Goal: Check status: Check status

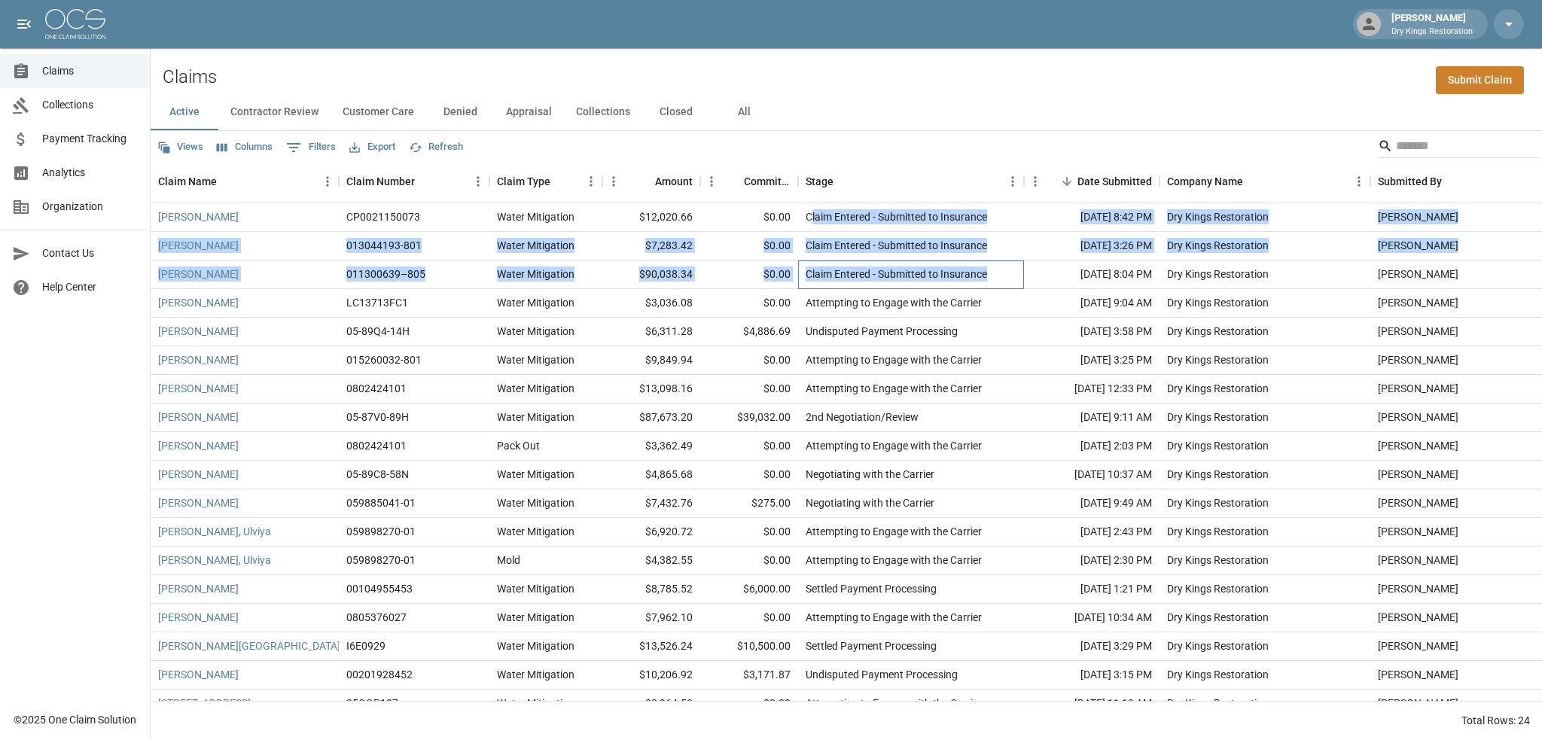
drag, startPoint x: 989, startPoint y: 276, endPoint x: 810, endPoint y: 217, distance: 188.6
click at [810, 217] on div "[PERSON_NAME] CP0021150073 Water Mitigation $12,020.66 $0.00 Claim Entered - Su…" at bounding box center [855, 489] width 1408 height 572
click at [810, 217] on div "Claim Entered - Submitted to Insurance" at bounding box center [896, 216] width 181 height 15
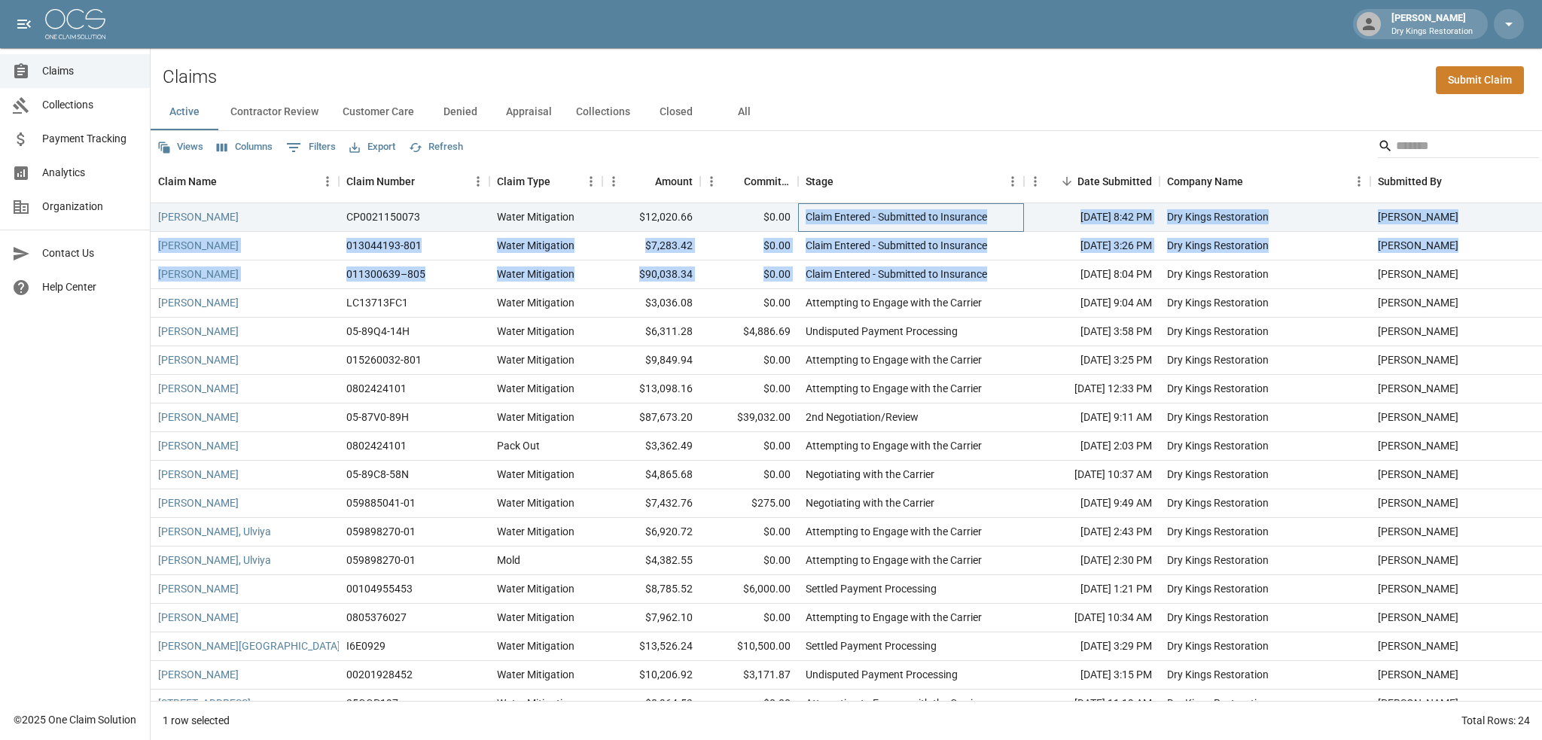
drag, startPoint x: 807, startPoint y: 217, endPoint x: 996, endPoint y: 279, distance: 198.8
click at [996, 279] on div "[PERSON_NAME] CP0021150073 Water Mitigation $12,020.66 $0.00 Claim Entered - Su…" at bounding box center [855, 489] width 1408 height 572
click at [996, 279] on div "Claim Entered - Submitted to Insurance" at bounding box center [911, 275] width 226 height 29
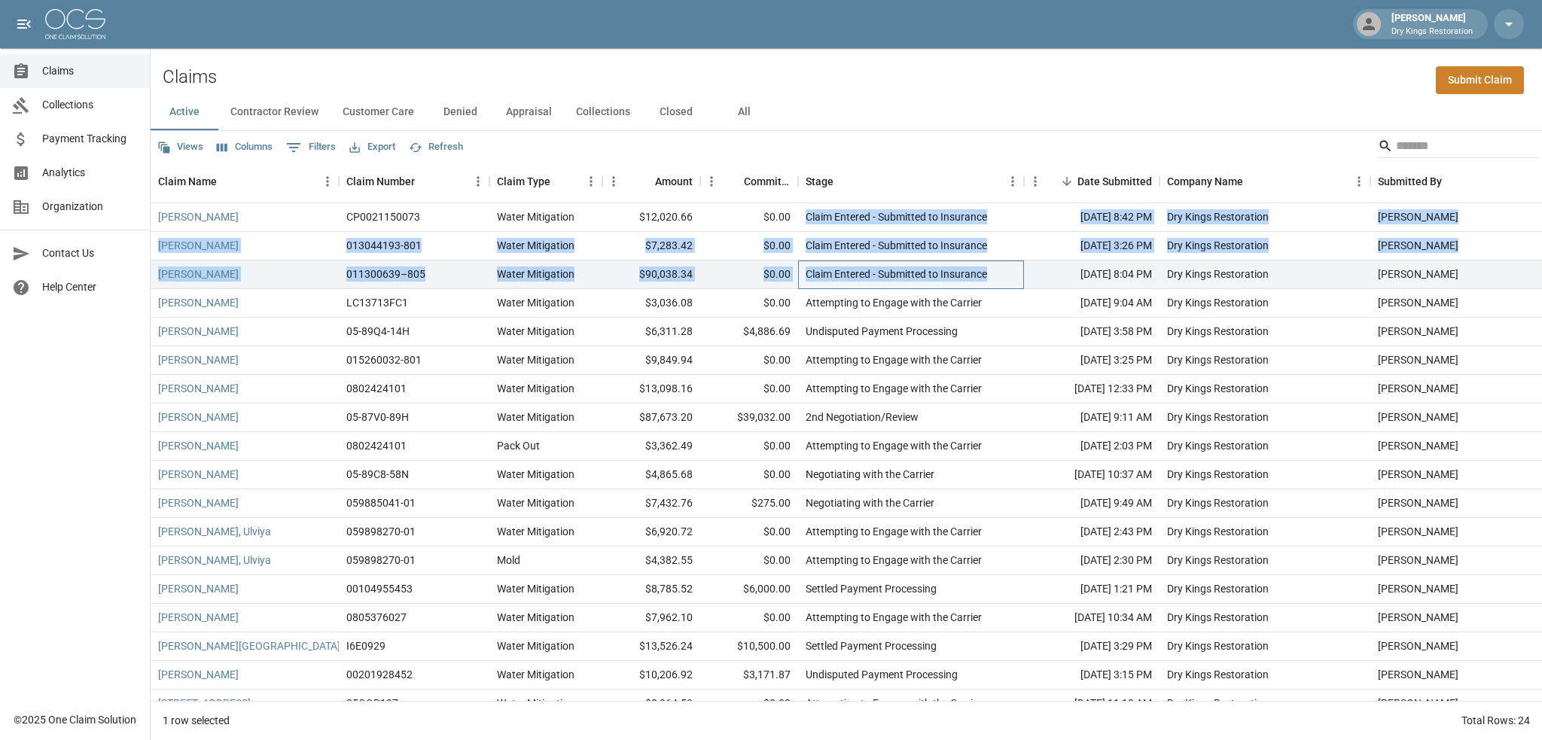
drag, startPoint x: 953, startPoint y: 268, endPoint x: 807, endPoint y: 212, distance: 156.6
click at [807, 212] on div "[PERSON_NAME] CP0021150073 Water Mitigation $12,020.66 $0.00 Claim Entered - Su…" at bounding box center [855, 489] width 1408 height 572
click at [806, 224] on div "Claim Entered - Submitted to Insurance" at bounding box center [896, 216] width 181 height 15
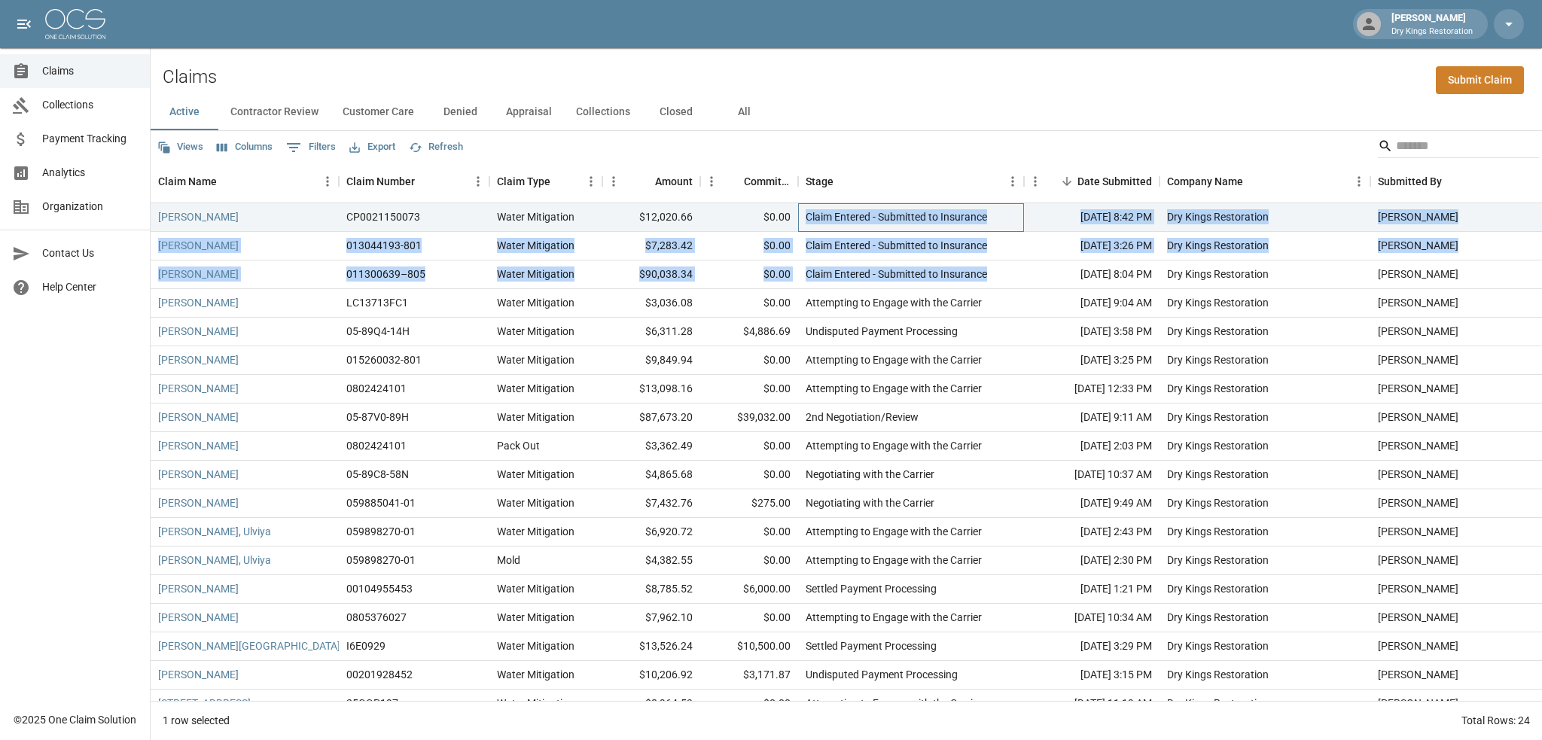
drag, startPoint x: 807, startPoint y: 220, endPoint x: 989, endPoint y: 273, distance: 190.6
click at [989, 273] on div "[PERSON_NAME] CP0021150073 Water Mitigation $12,020.66 $0.00 Claim Entered - Su…" at bounding box center [855, 489] width 1408 height 572
click at [989, 273] on div "Claim Entered - Submitted to Insurance" at bounding box center [911, 275] width 226 height 29
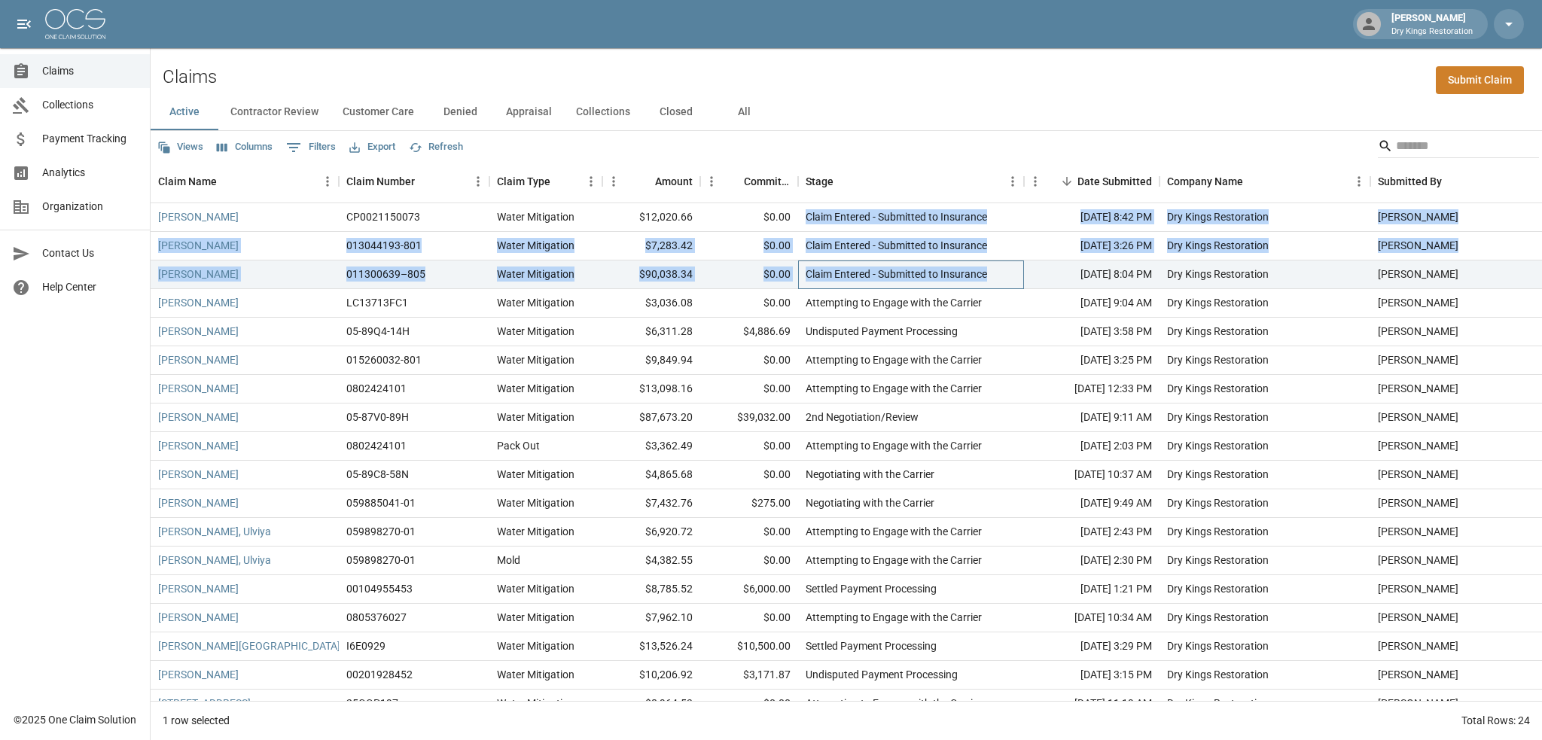
drag, startPoint x: 989, startPoint y: 273, endPoint x: 806, endPoint y: 217, distance: 192.2
click at [806, 217] on div "[PERSON_NAME] CP0021150073 Water Mitigation $12,020.66 $0.00 Claim Entered - Su…" at bounding box center [855, 489] width 1408 height 572
click at [806, 217] on div "Claim Entered - Submitted to Insurance" at bounding box center [896, 216] width 181 height 15
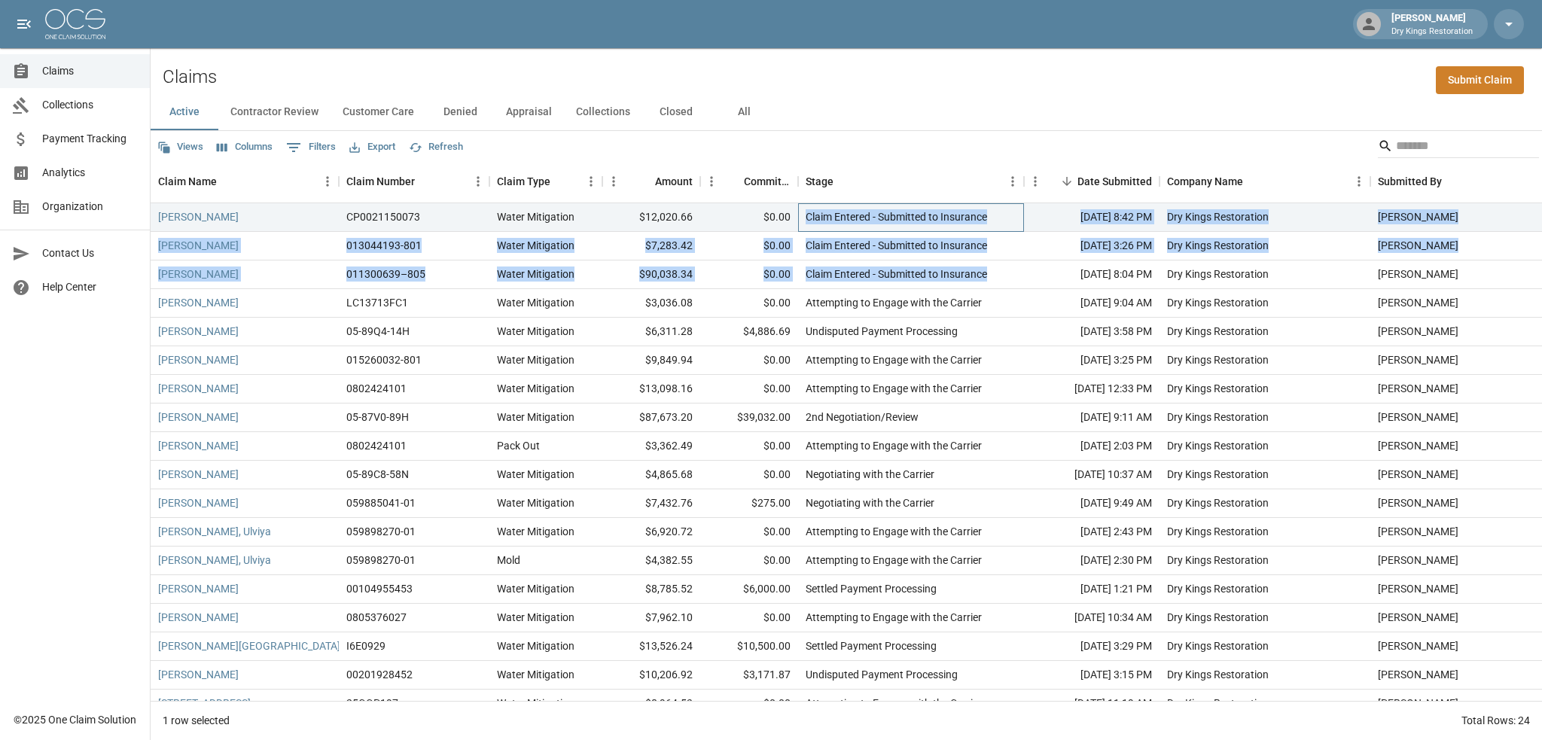
drag, startPoint x: 806, startPoint y: 217, endPoint x: 988, endPoint y: 272, distance: 190.3
click at [988, 272] on div "[PERSON_NAME] CP0021150073 Water Mitigation $12,020.66 $0.00 Claim Entered - Su…" at bounding box center [855, 489] width 1408 height 572
click at [987, 272] on div "Claim Entered - Submitted to Insurance" at bounding box center [896, 274] width 181 height 15
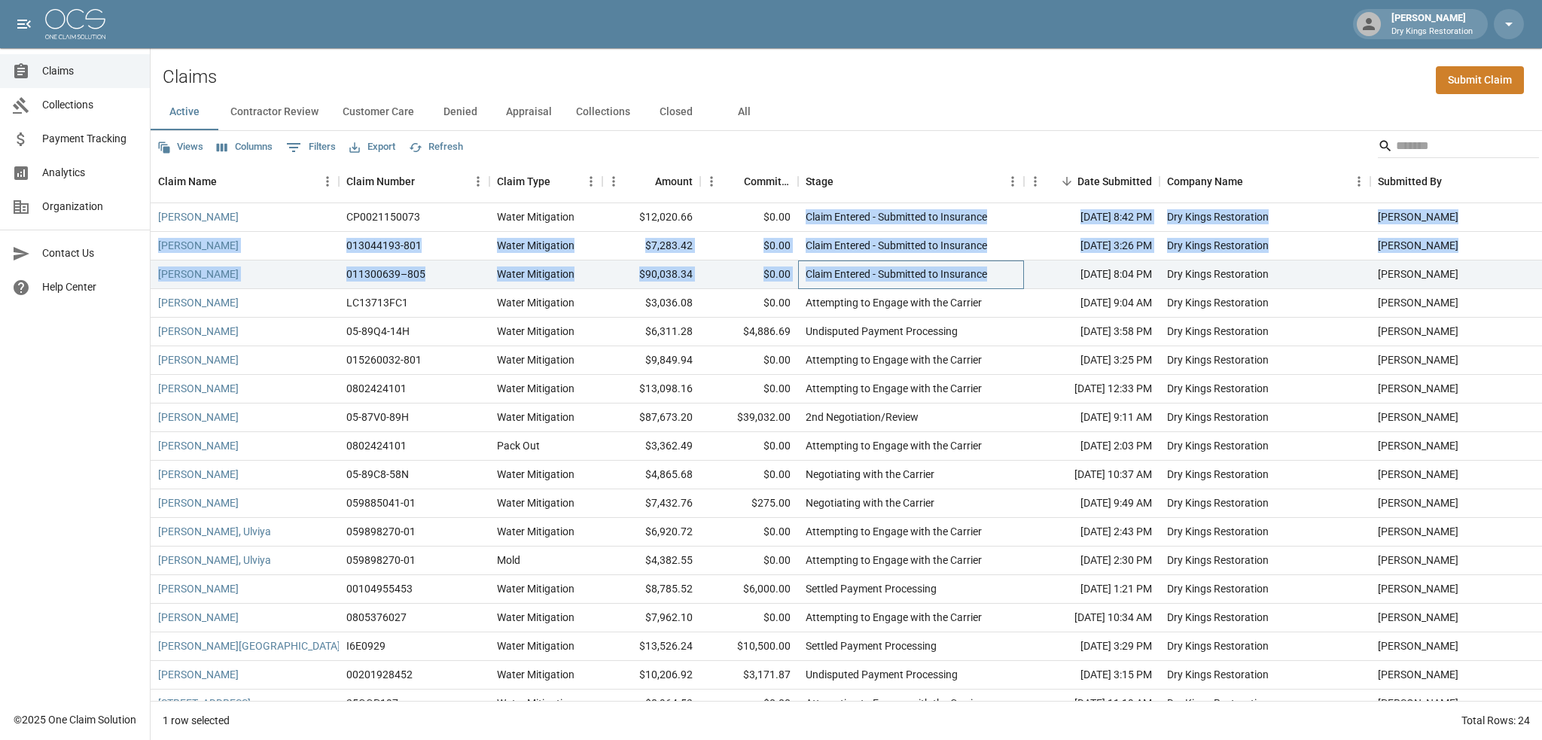
drag, startPoint x: 989, startPoint y: 273, endPoint x: 817, endPoint y: 216, distance: 181.0
click at [817, 216] on div "[PERSON_NAME] CP0021150073 Water Mitigation $12,020.66 $0.00 Claim Entered - Su…" at bounding box center [855, 489] width 1408 height 572
click at [817, 216] on div "Claim Entered - Submitted to Insurance" at bounding box center [896, 216] width 181 height 15
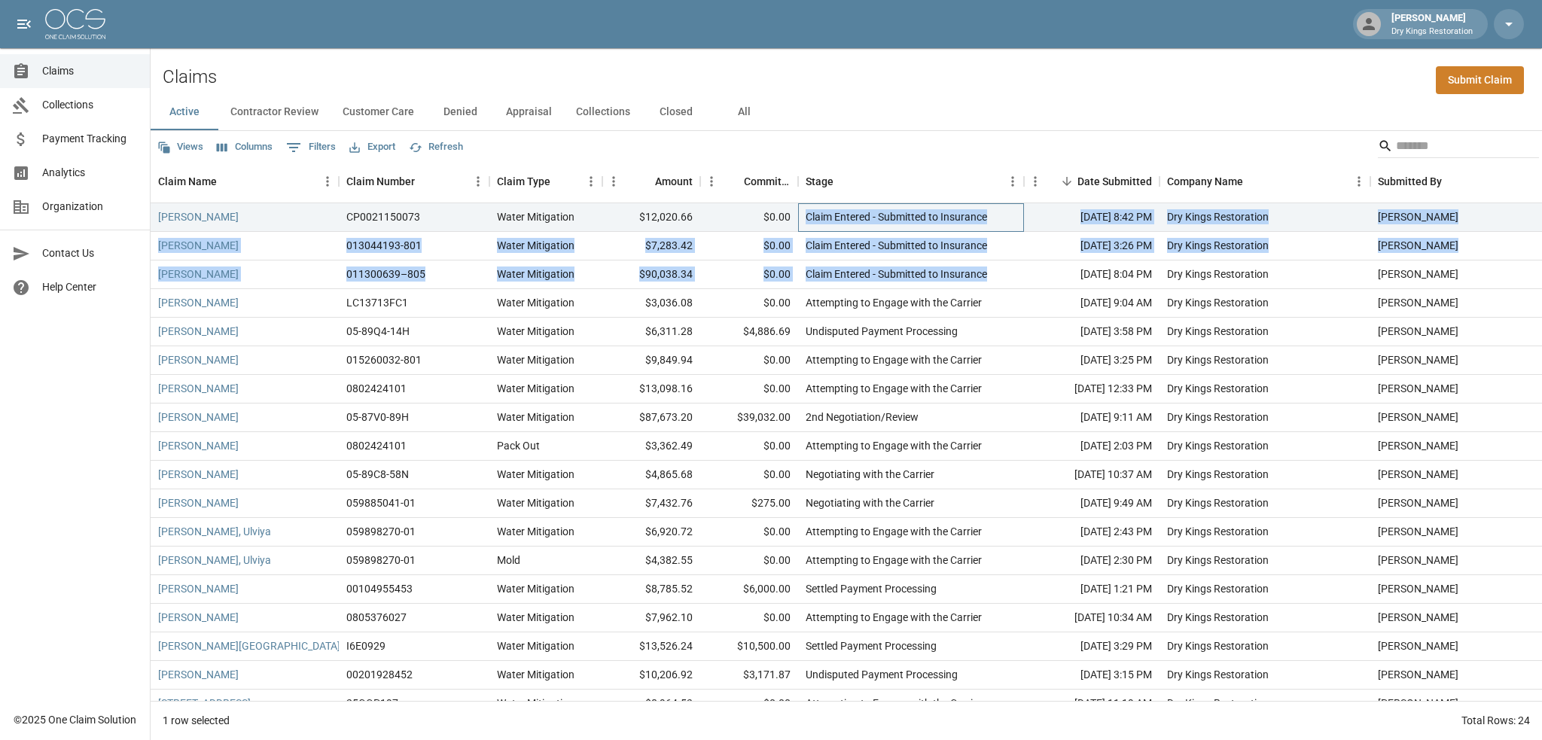
drag, startPoint x: 804, startPoint y: 216, endPoint x: 1006, endPoint y: 278, distance: 211.1
click at [1006, 278] on div "[PERSON_NAME] CP0021150073 Water Mitigation $12,020.66 $0.00 Claim Entered - Su…" at bounding box center [855, 489] width 1408 height 572
click at [1006, 278] on div "Claim Entered - Submitted to Insurance" at bounding box center [911, 275] width 226 height 29
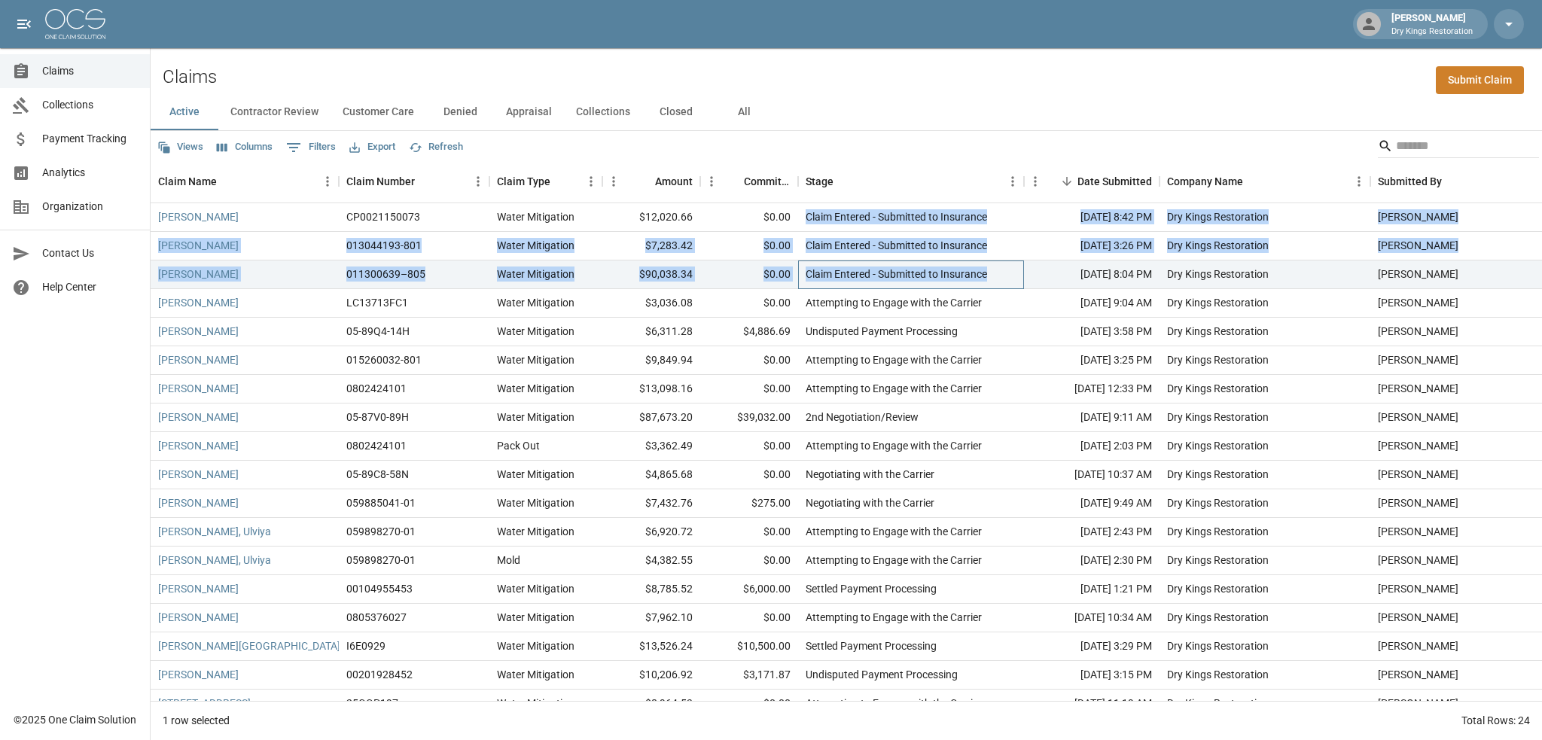
drag, startPoint x: 993, startPoint y: 273, endPoint x: 803, endPoint y: 212, distance: 199.1
click at [803, 212] on div "[PERSON_NAME] CP0021150073 Water Mitigation $12,020.66 $0.00 Claim Entered - Su…" at bounding box center [855, 489] width 1408 height 572
click at [810, 218] on div "Claim Entered - Submitted to Insurance" at bounding box center [896, 216] width 181 height 15
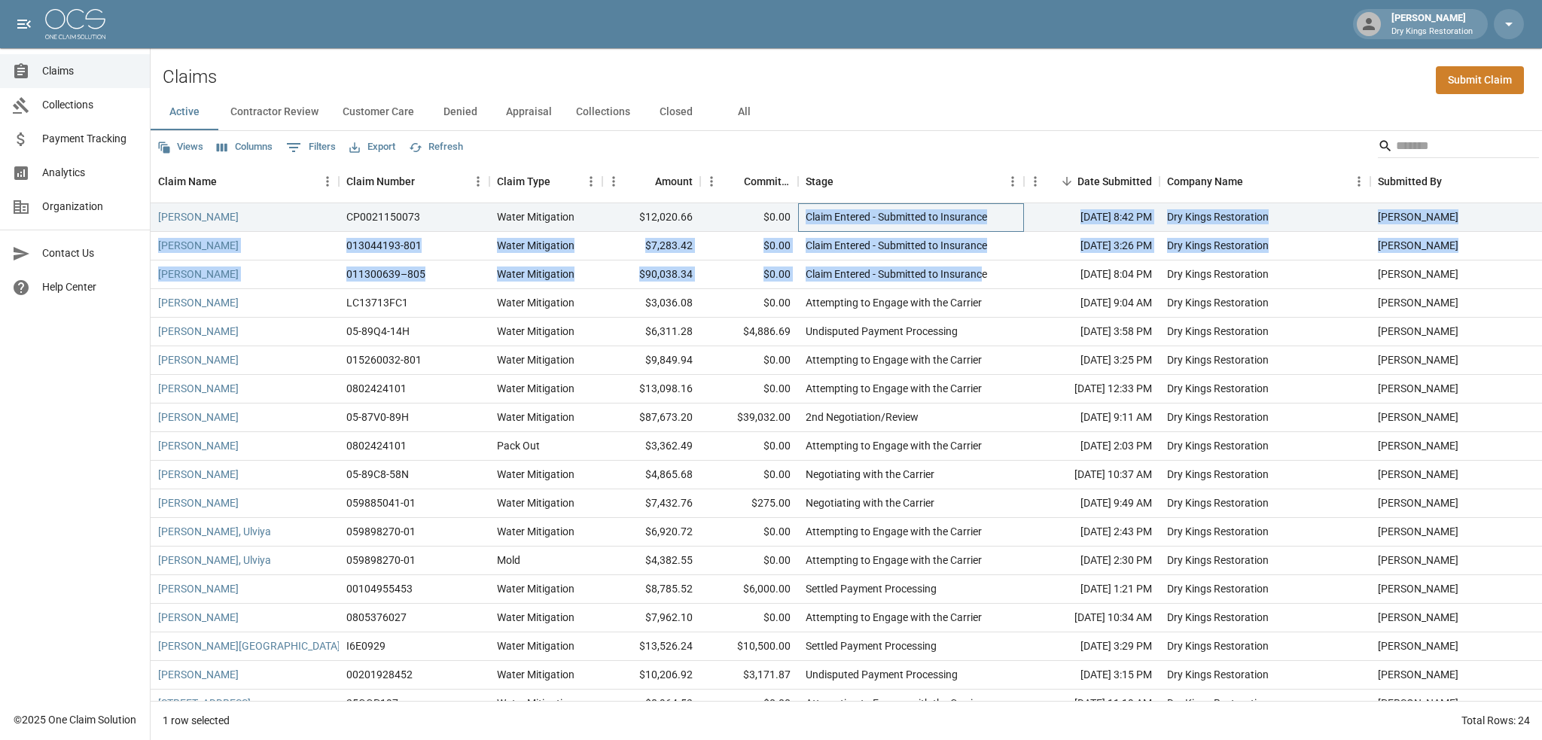
drag, startPoint x: 808, startPoint y: 217, endPoint x: 985, endPoint y: 274, distance: 186.0
click at [985, 274] on div "[PERSON_NAME] CP0021150073 Water Mitigation $12,020.66 $0.00 Claim Entered - Su…" at bounding box center [855, 489] width 1408 height 572
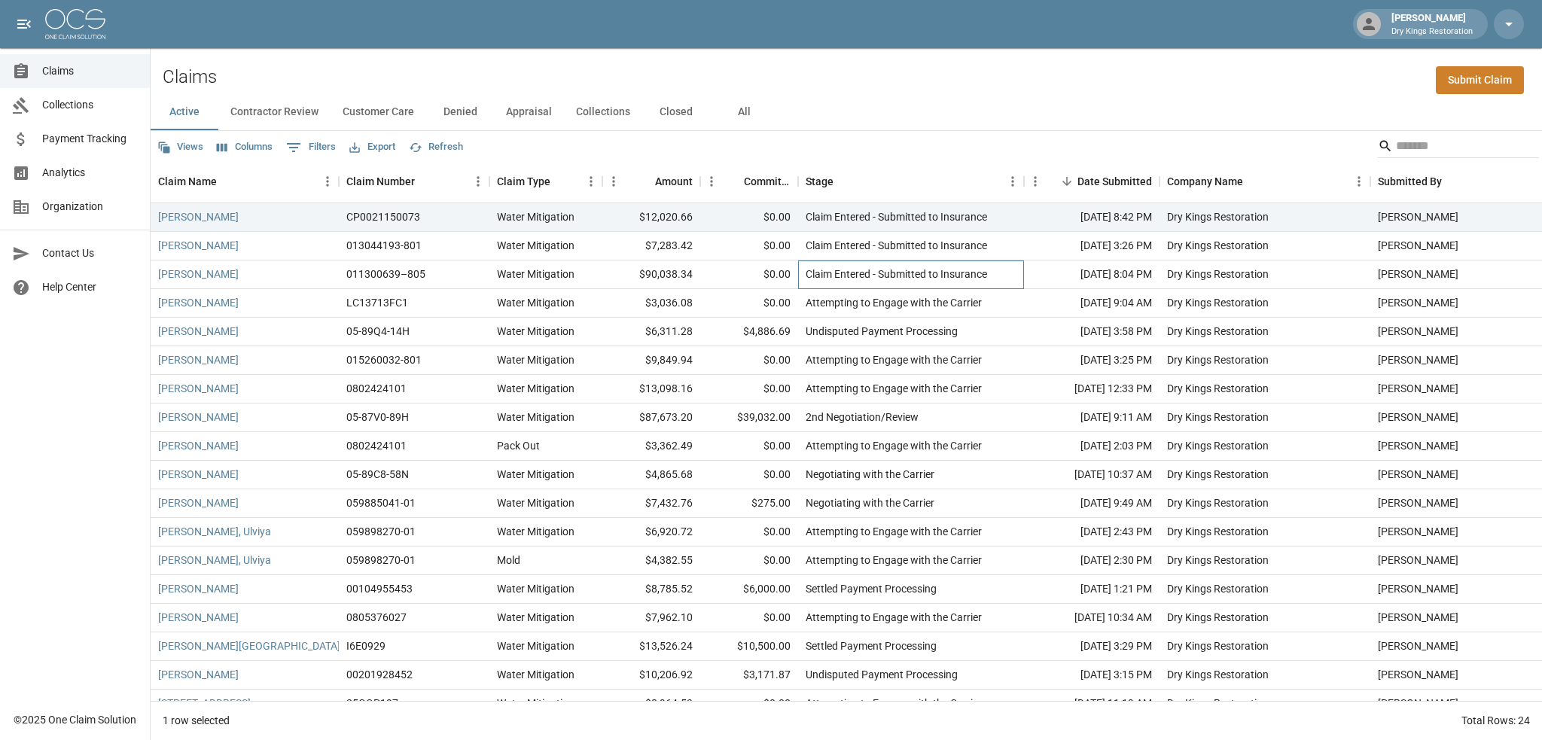
click at [987, 274] on div "Claim Entered - Submitted to Insurance" at bounding box center [896, 274] width 181 height 15
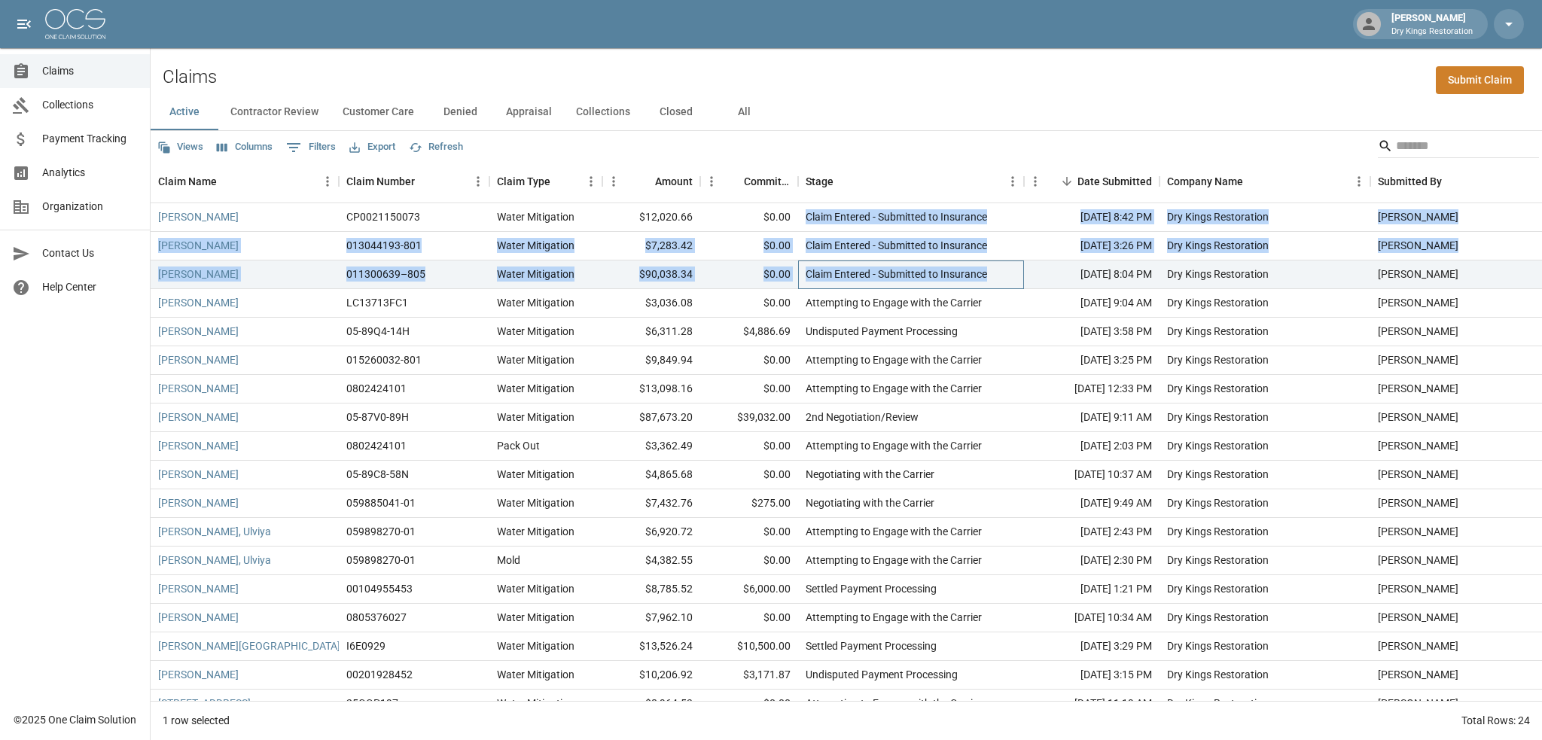
drag, startPoint x: 988, startPoint y: 274, endPoint x: 809, endPoint y: 220, distance: 187.2
click at [809, 220] on div "[PERSON_NAME] CP0021150073 Water Mitigation $12,020.66 $0.00 Claim Entered - Su…" at bounding box center [855, 489] width 1408 height 572
click at [809, 220] on div "Claim Entered - Submitted to Insurance" at bounding box center [896, 216] width 181 height 15
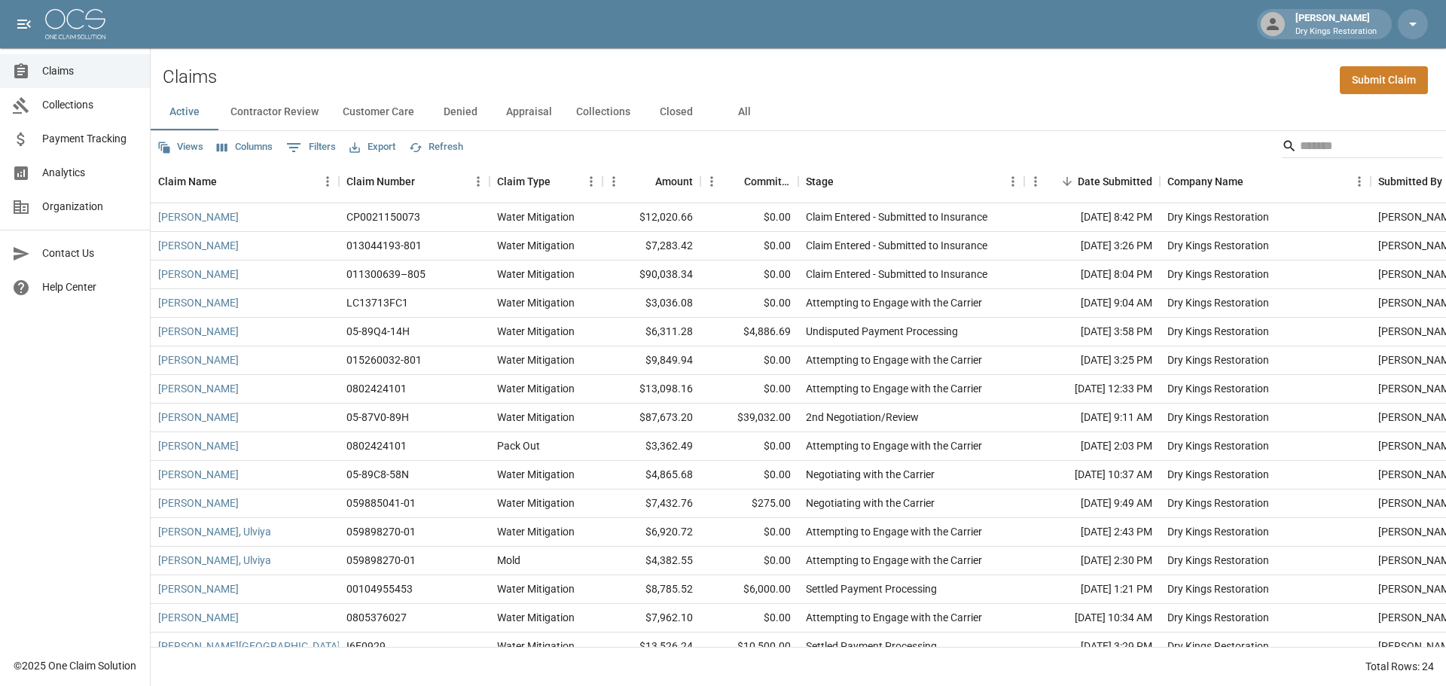
click at [69, 144] on span "Payment Tracking" at bounding box center [90, 139] width 96 height 16
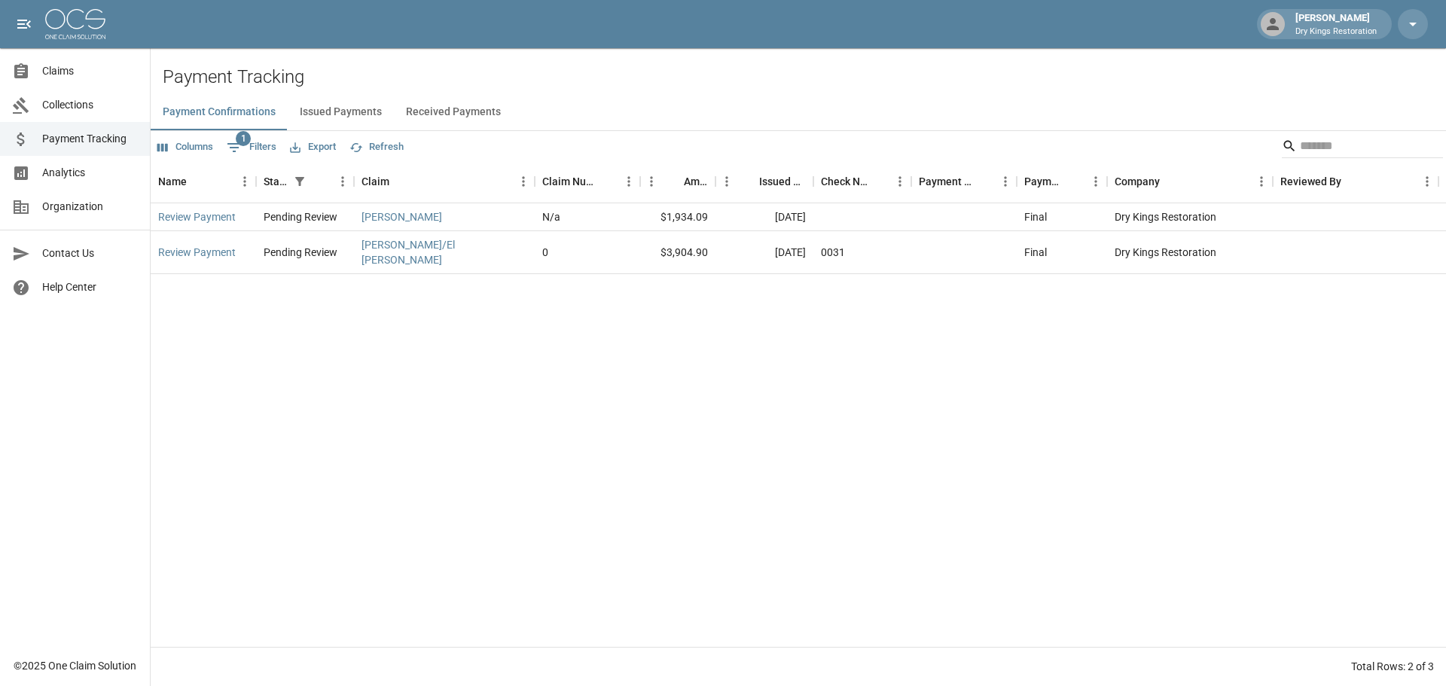
click at [421, 106] on button "Received Payments" at bounding box center [453, 112] width 119 height 36
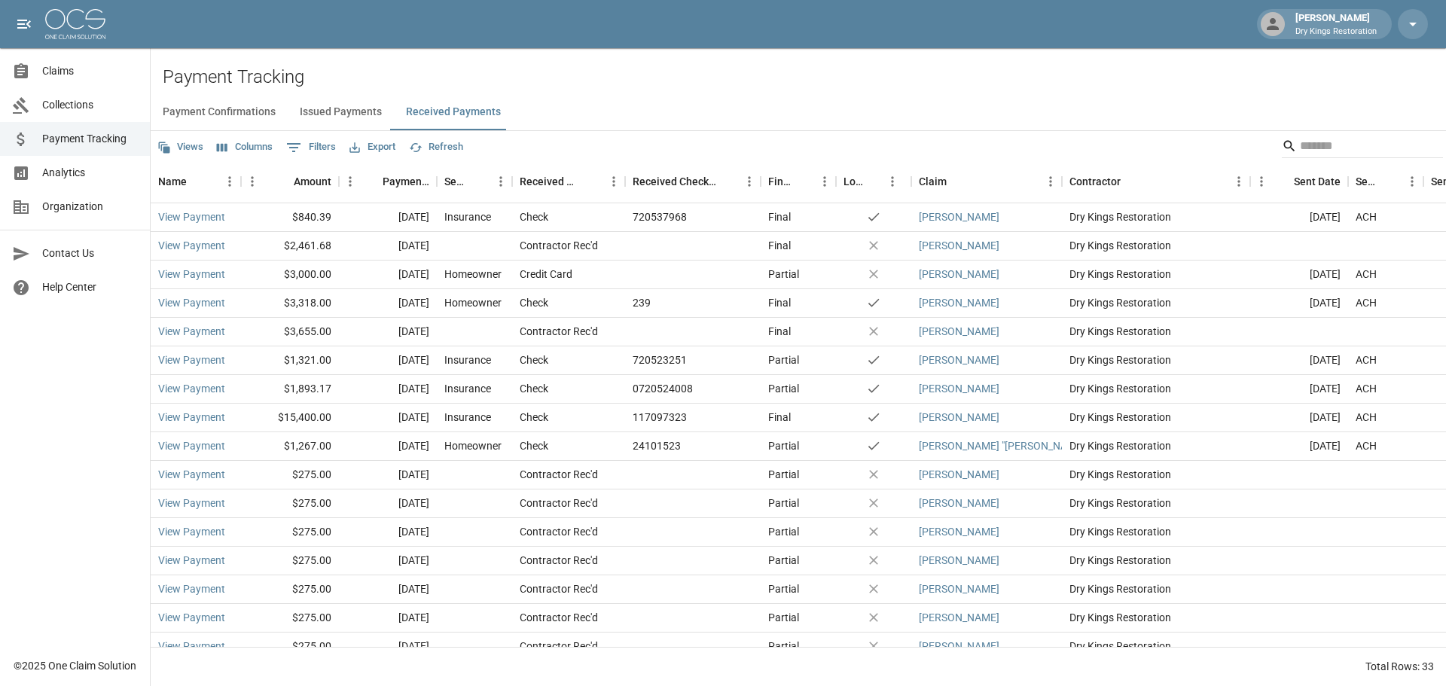
click at [184, 148] on button "Views" at bounding box center [180, 147] width 53 height 23
click at [668, 135] on div at bounding box center [723, 343] width 1446 height 686
click at [354, 117] on button "Issued Payments" at bounding box center [341, 112] width 106 height 36
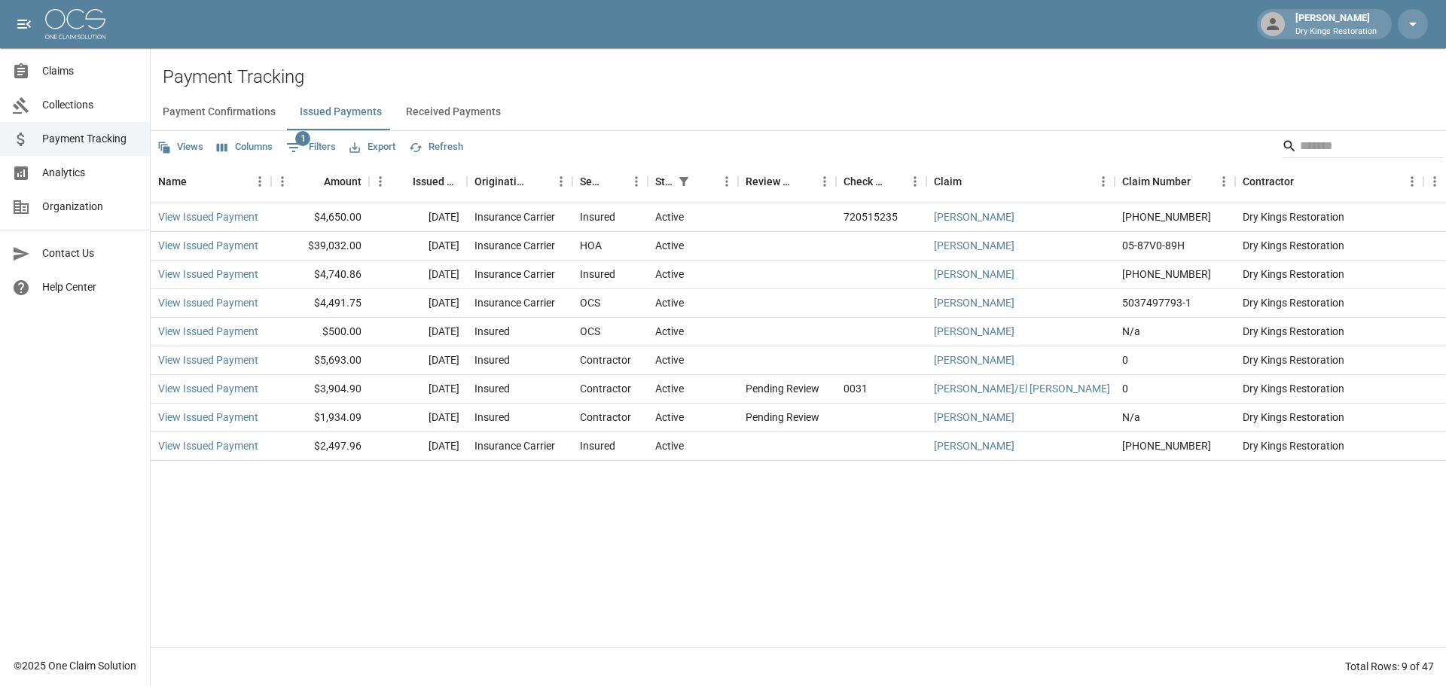
click at [219, 111] on button "Payment Confirmations" at bounding box center [219, 112] width 137 height 36
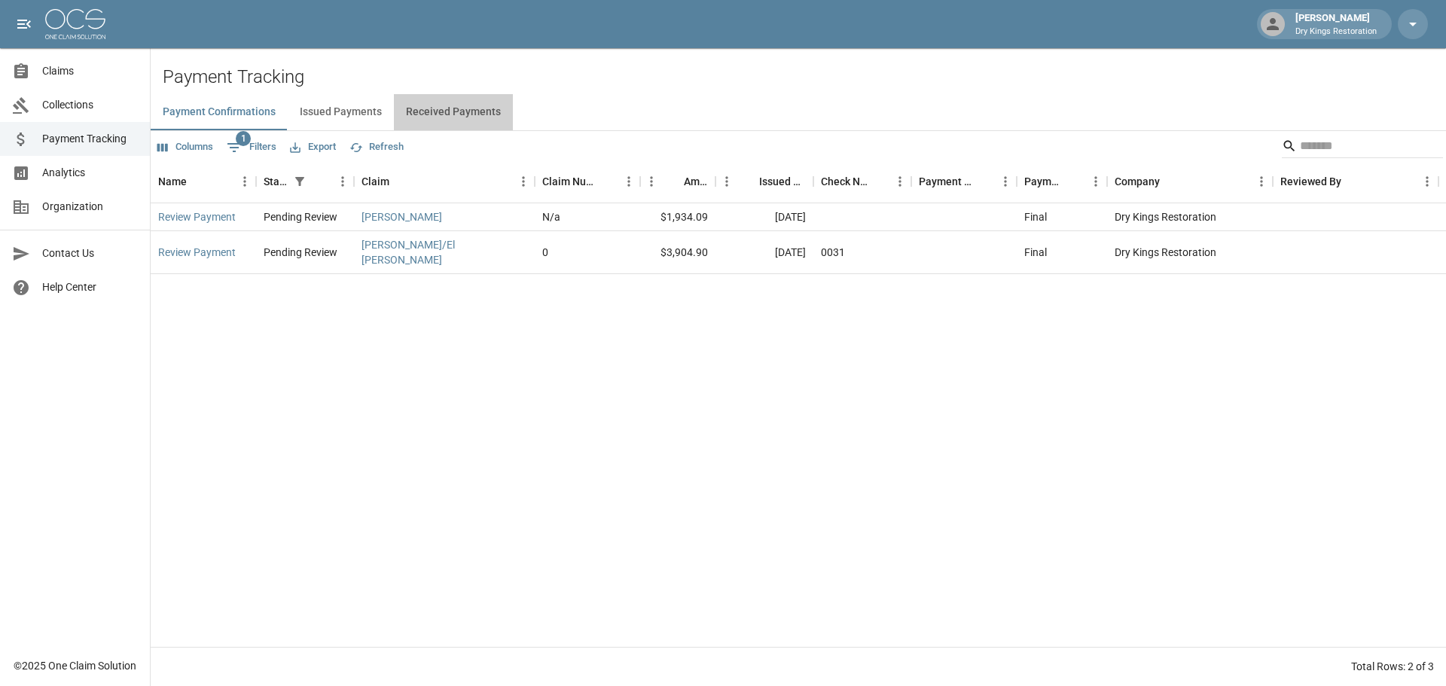
click at [472, 116] on button "Received Payments" at bounding box center [453, 112] width 119 height 36
